Goal: Navigation & Orientation: Find specific page/section

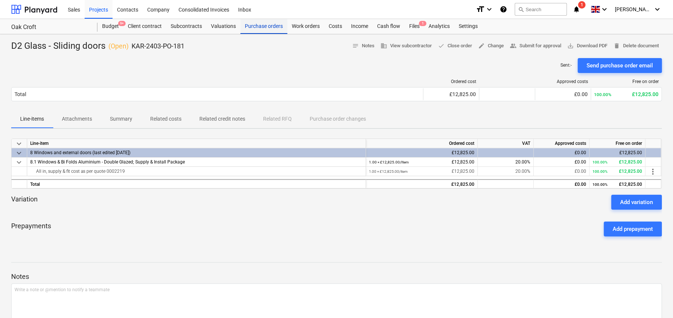
click at [260, 28] on div "Purchase orders" at bounding box center [263, 26] width 47 height 15
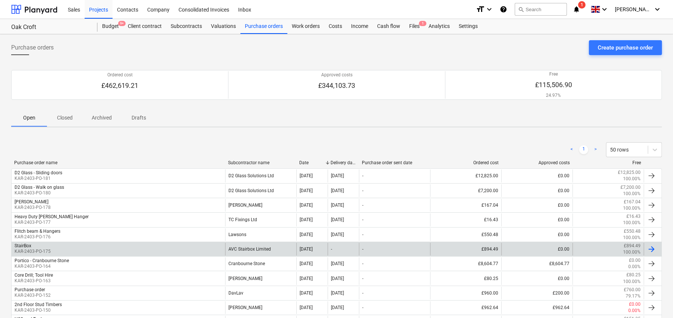
click at [101, 248] on div "StairBox KAR-2403-PO-175" at bounding box center [119, 249] width 214 height 13
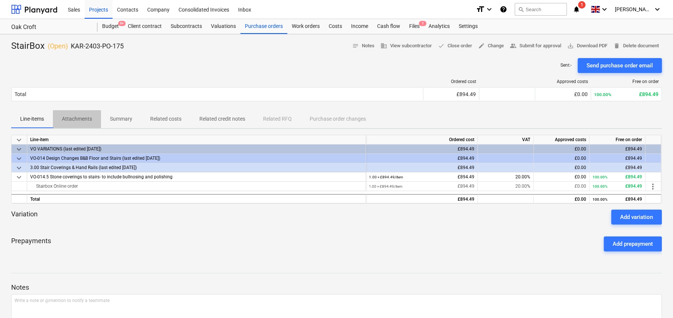
click at [79, 117] on p "Attachments" at bounding box center [77, 119] width 30 height 8
